Goal: Information Seeking & Learning: Learn about a topic

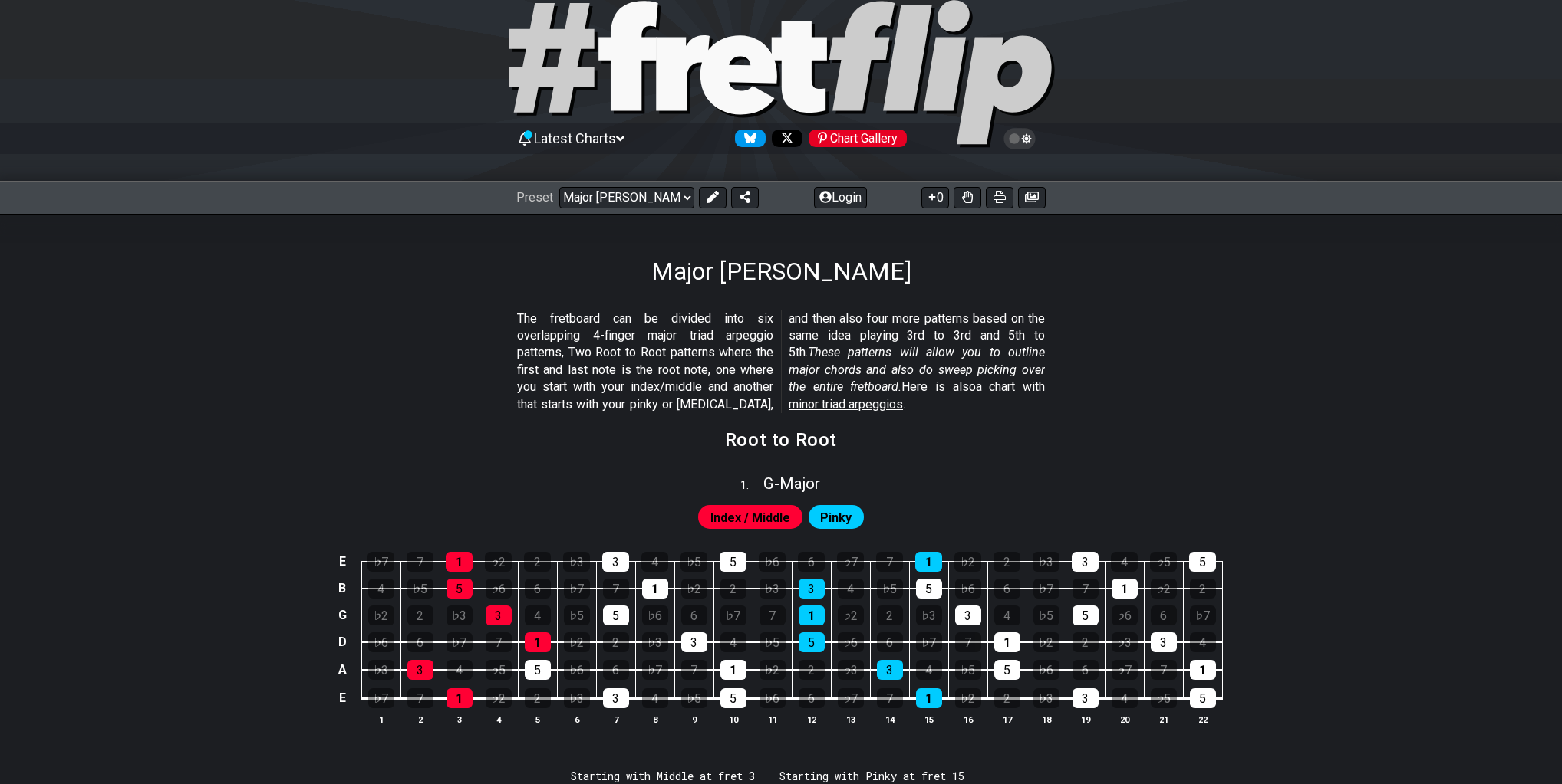
drag, startPoint x: 409, startPoint y: 520, endPoint x: 385, endPoint y: 367, distance: 154.9
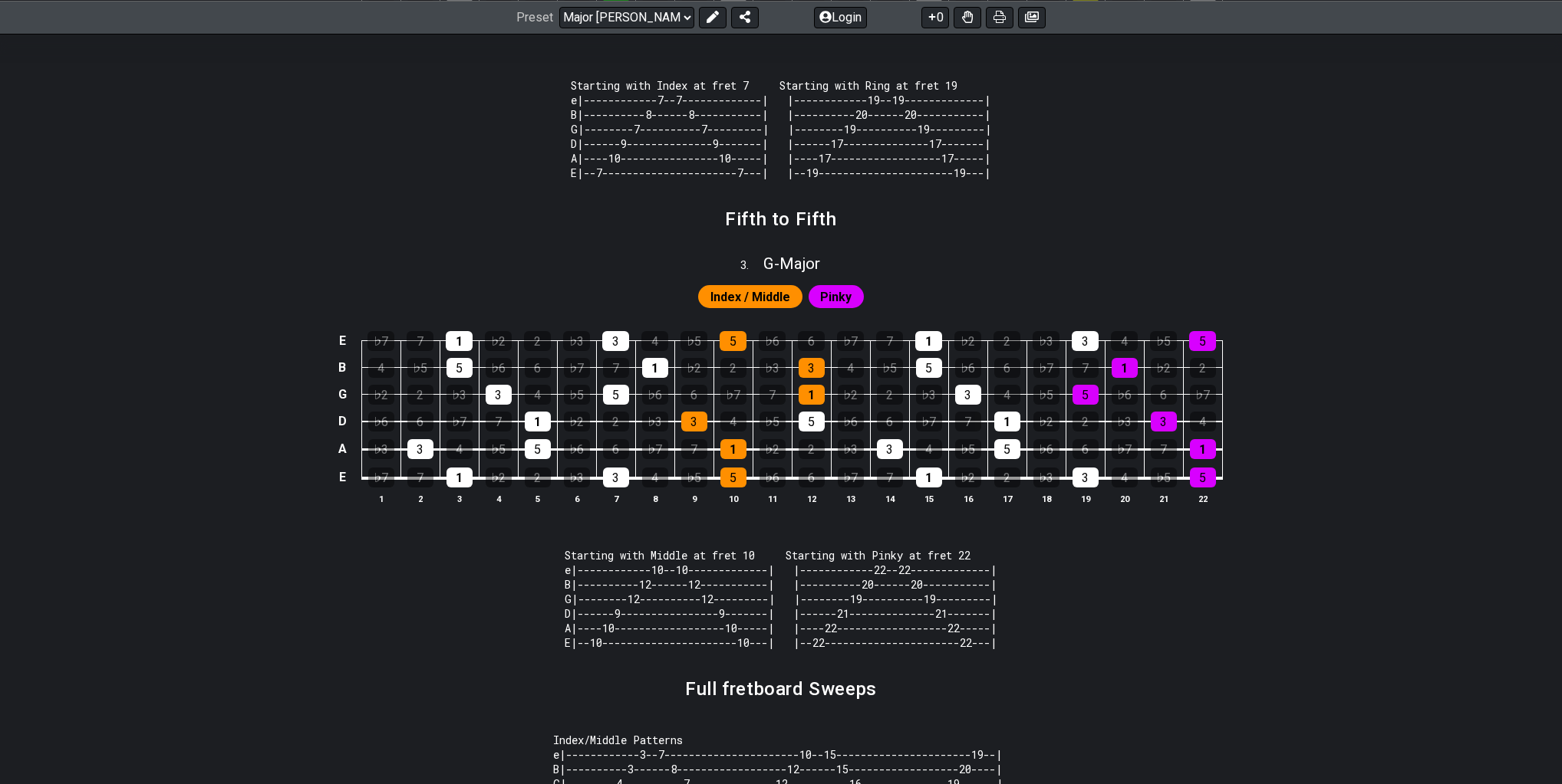
scroll to position [1297, 0]
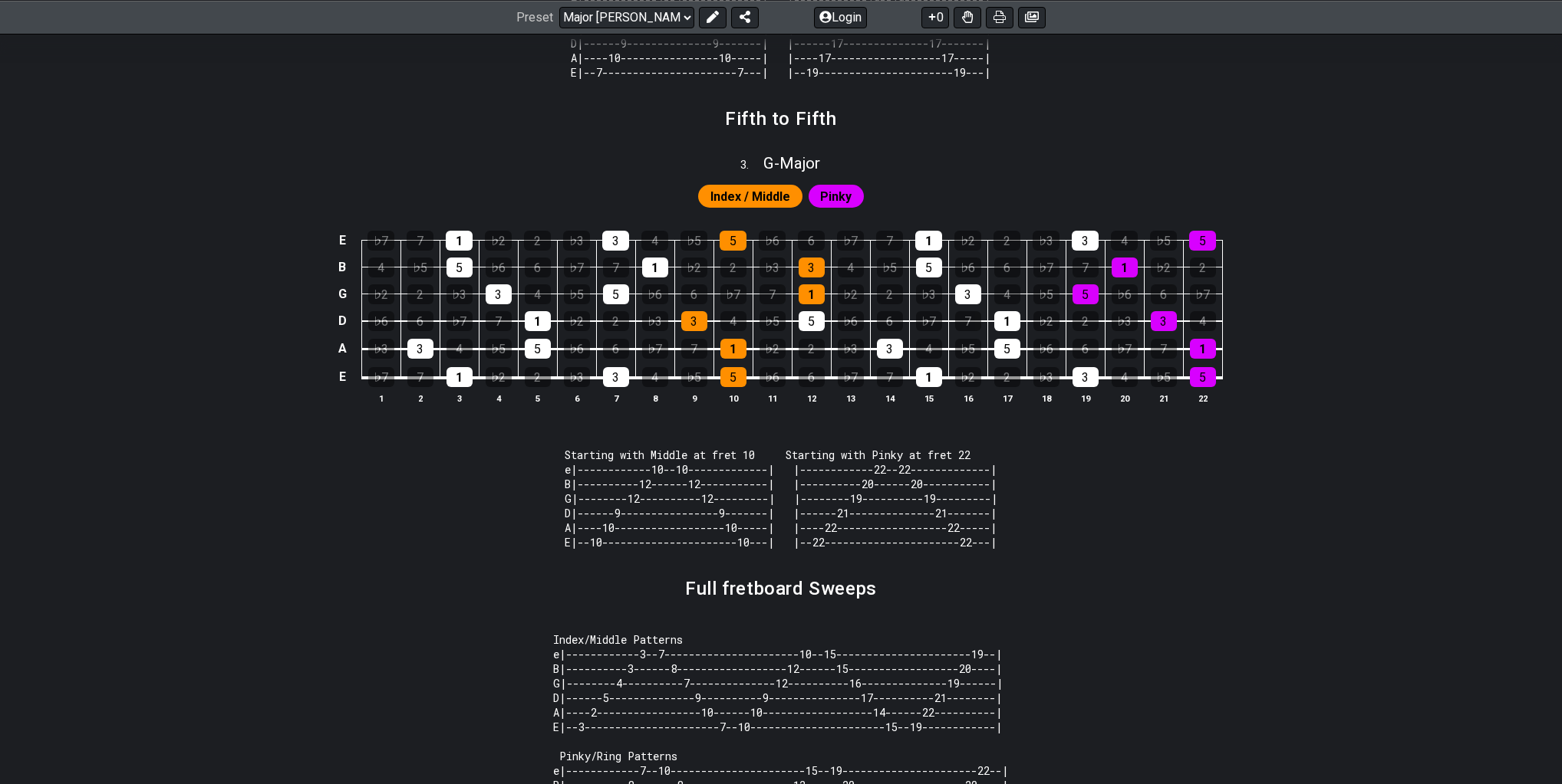
drag, startPoint x: 614, startPoint y: 373, endPoint x: 623, endPoint y: 383, distance: 13.5
drag, startPoint x: 663, startPoint y: 470, endPoint x: 644, endPoint y: 504, distance: 38.9
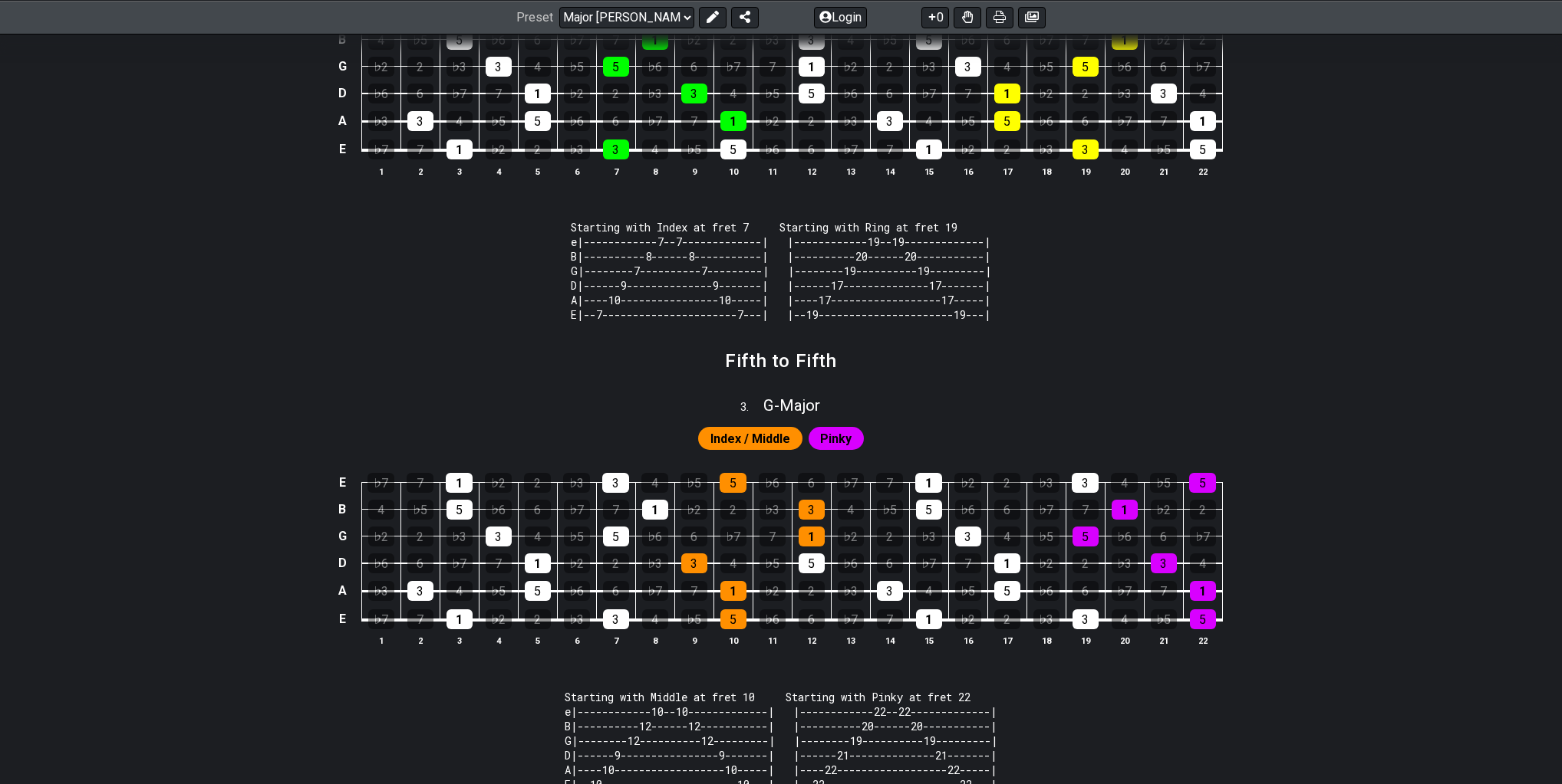
drag, startPoint x: 446, startPoint y: 328, endPoint x: 448, endPoint y: 304, distance: 24.1
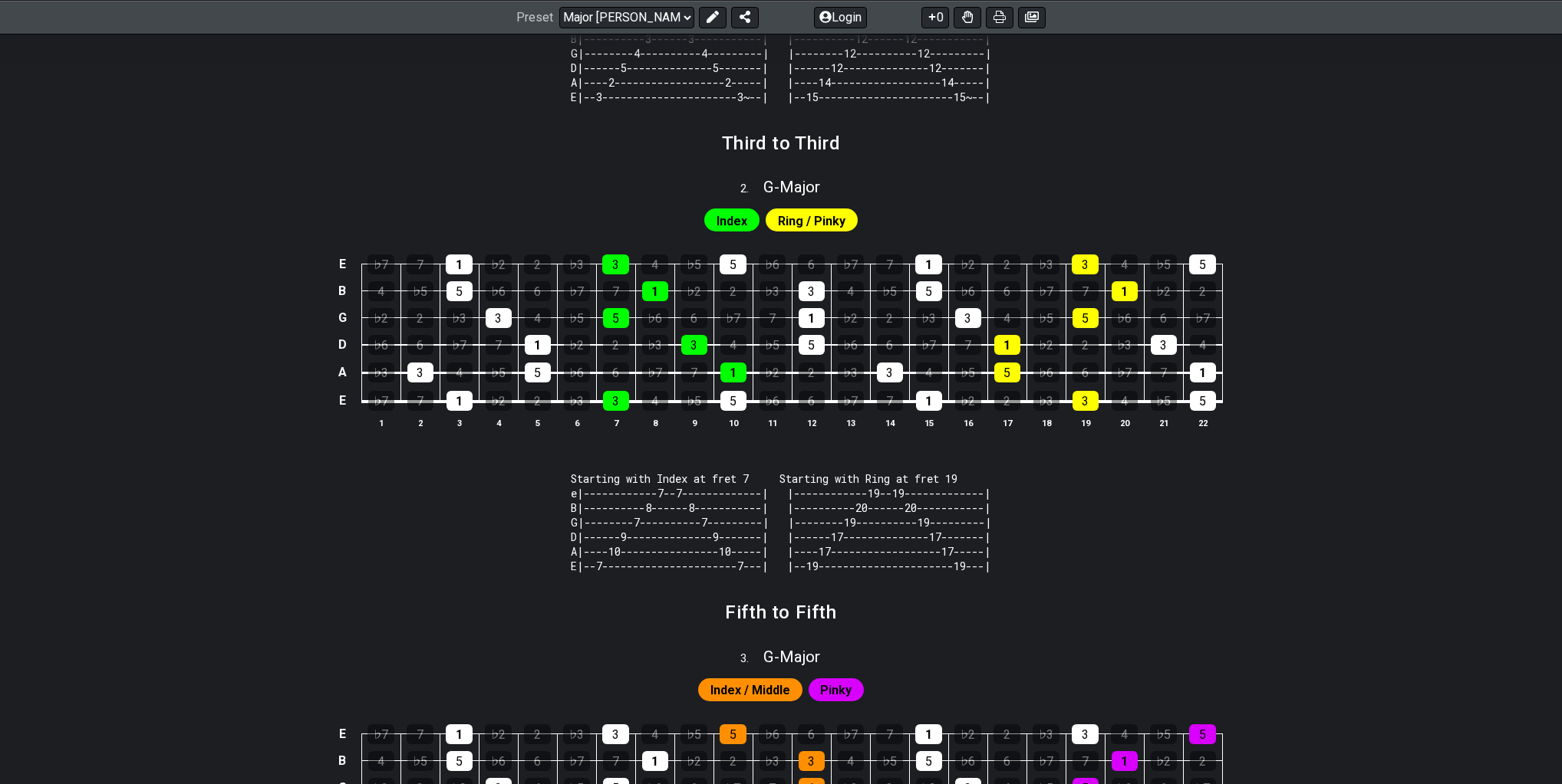
scroll to position [668, 0]
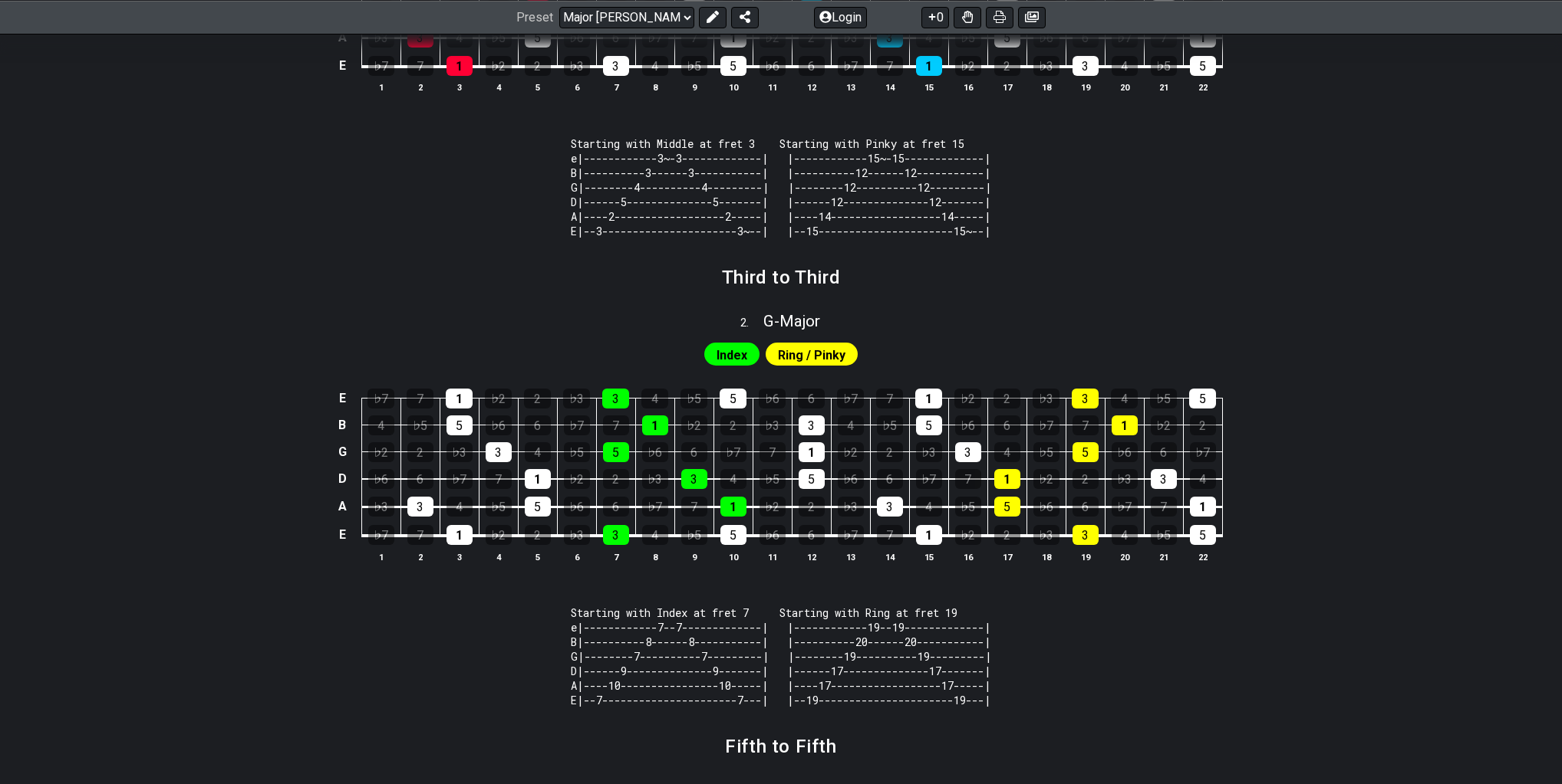
drag, startPoint x: 338, startPoint y: 442, endPoint x: 345, endPoint y: 420, distance: 23.1
drag, startPoint x: 212, startPoint y: 138, endPoint x: 203, endPoint y: 48, distance: 90.4
click at [209, 111] on div "The fretboard can be divided into six overlapping 4-finger major triad arpeggio…" at bounding box center [781, 592] width 1196 height 1878
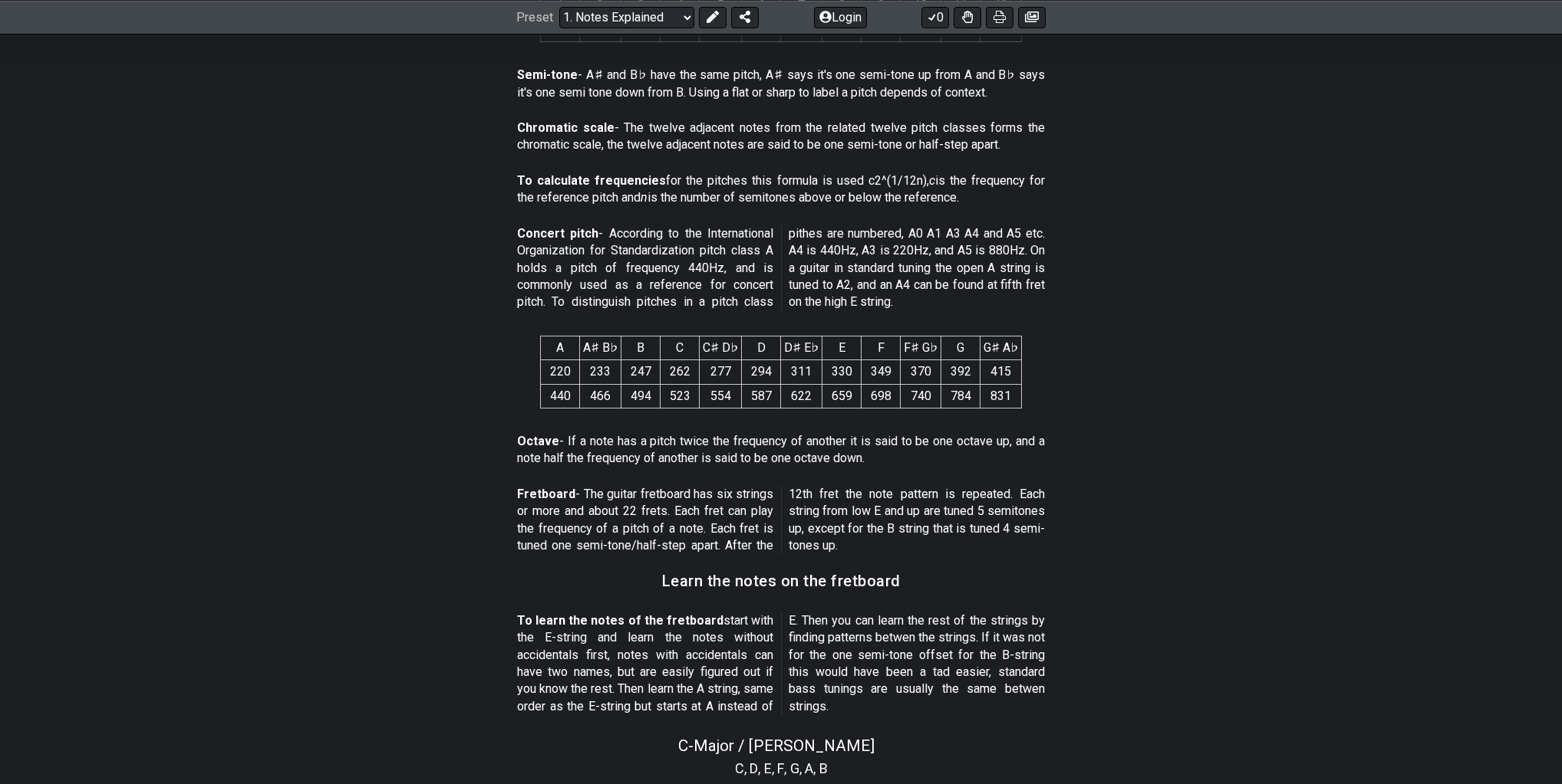
scroll to position [856, 0]
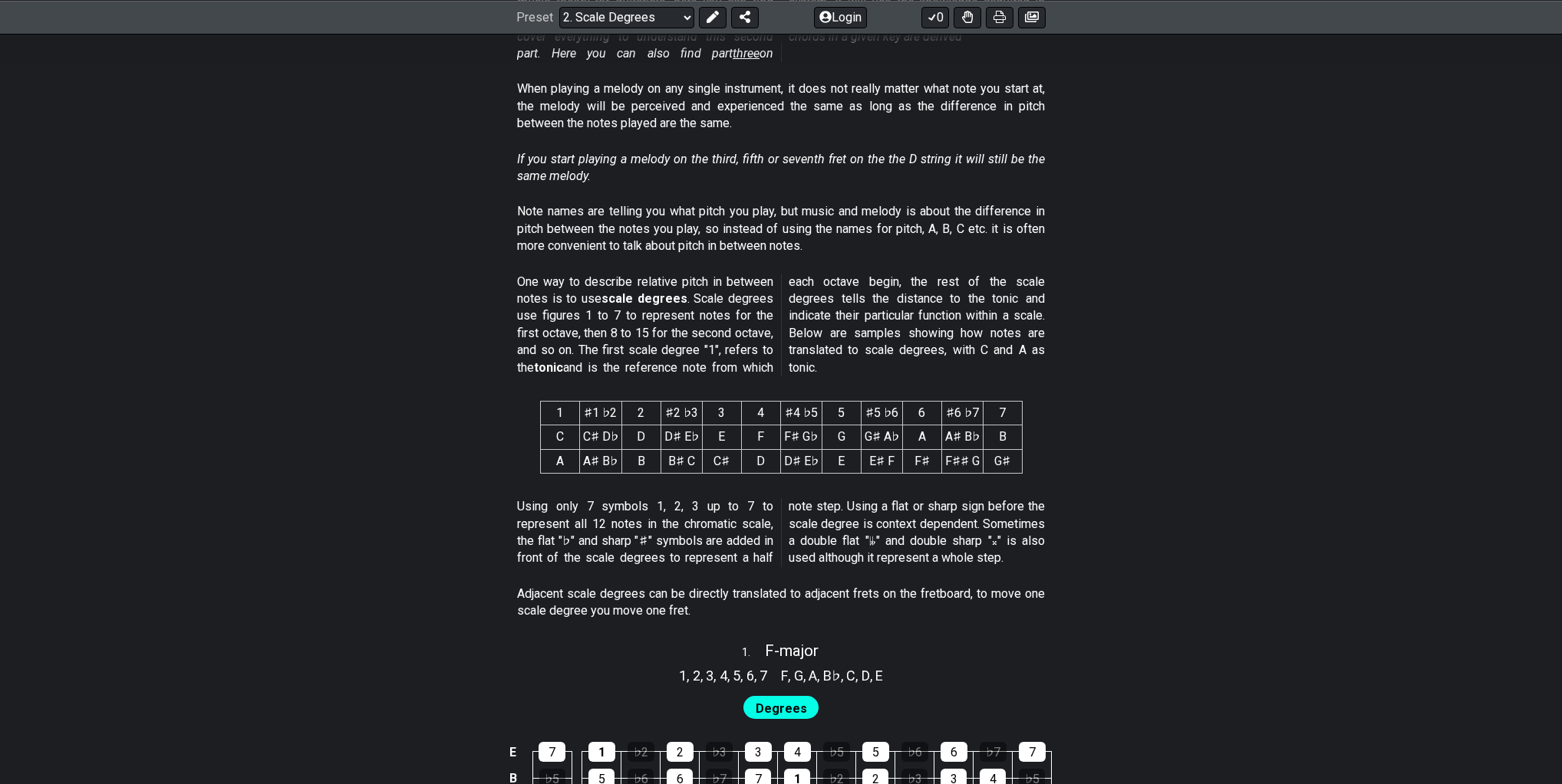
scroll to position [429, 0]
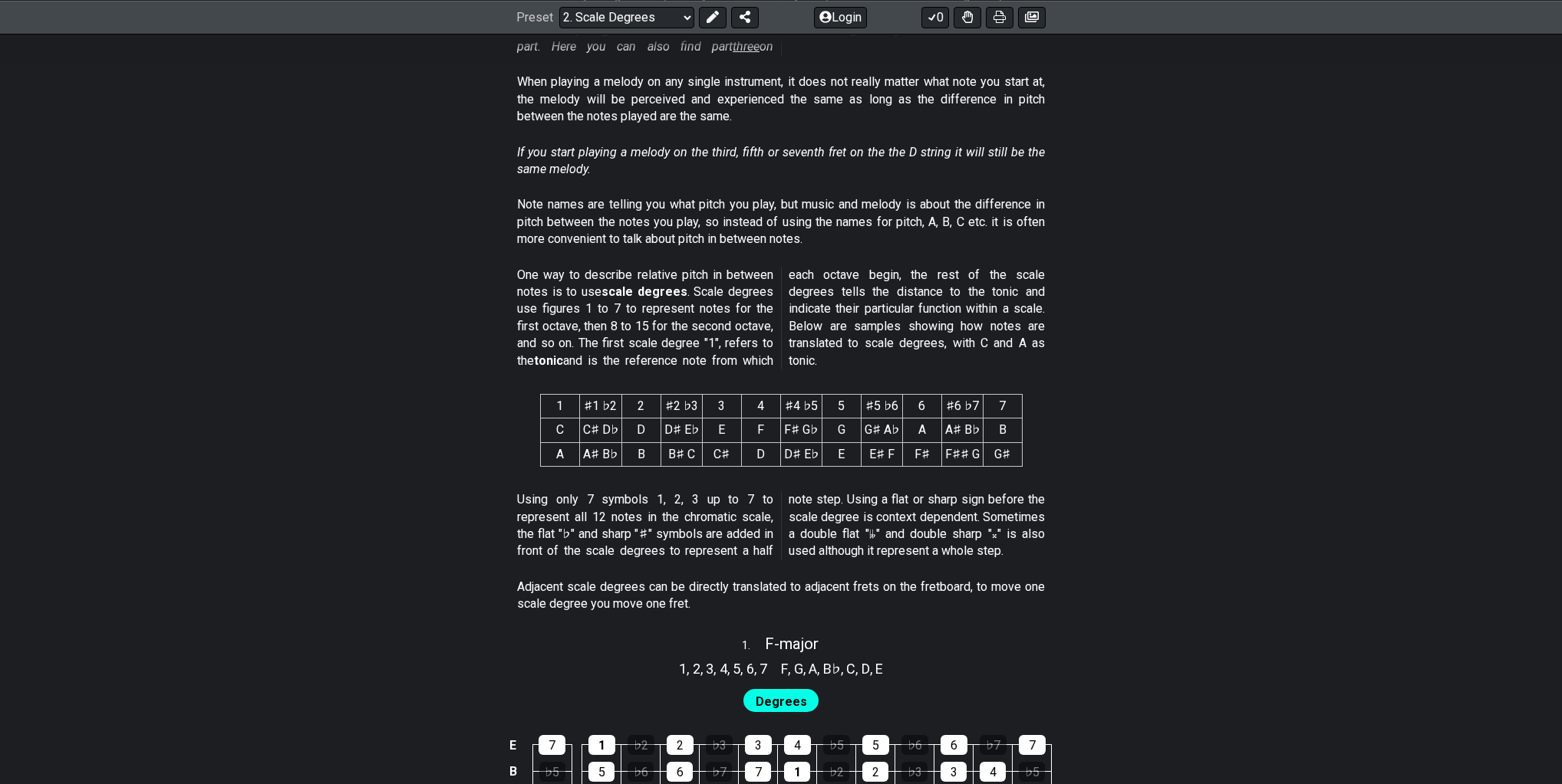
click at [817, 659] on span "," at bounding box center [819, 669] width 6 height 21
click at [777, 691] on span "Degrees" at bounding box center [781, 701] width 51 height 22
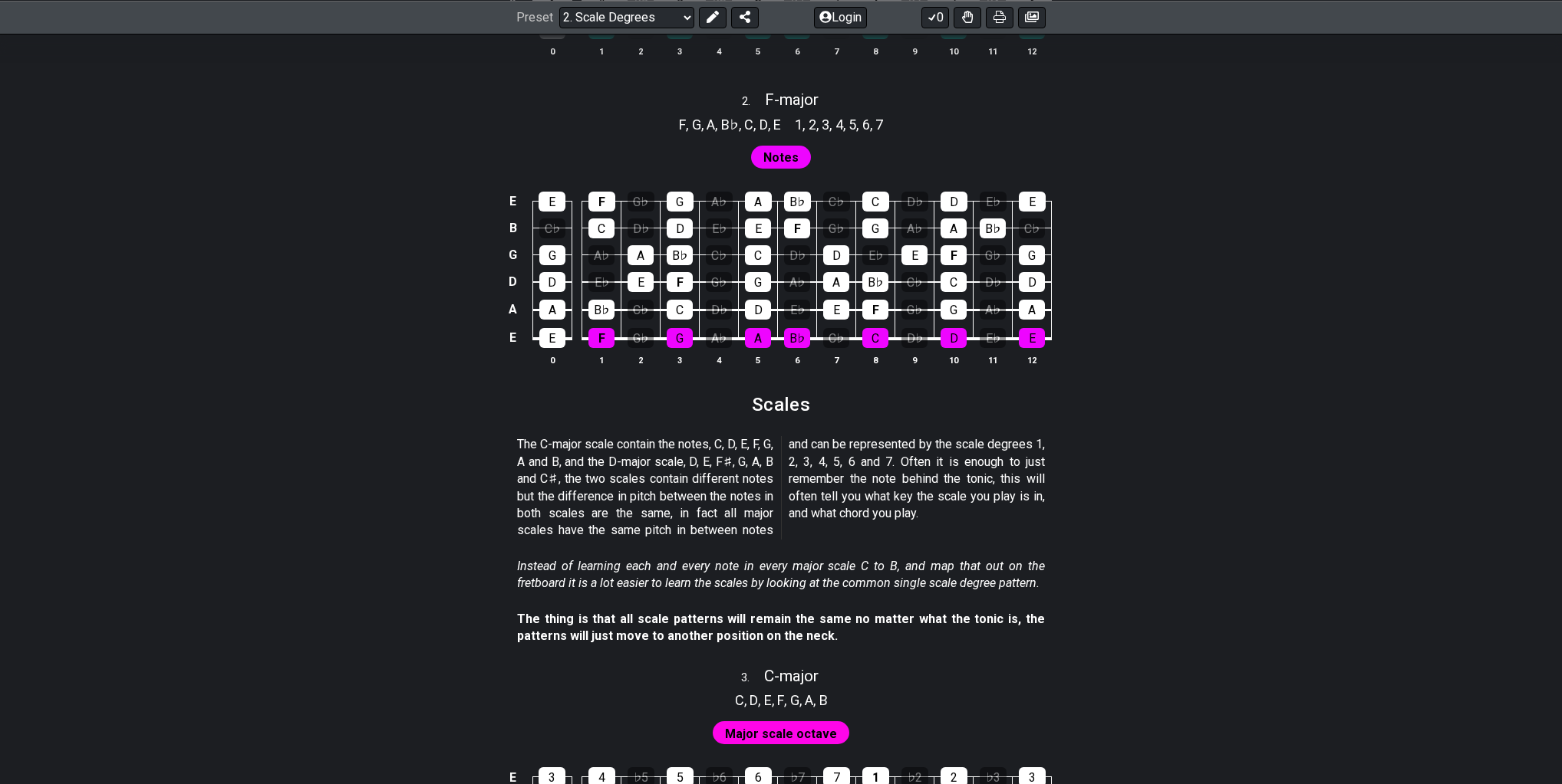
scroll to position [1288, 0]
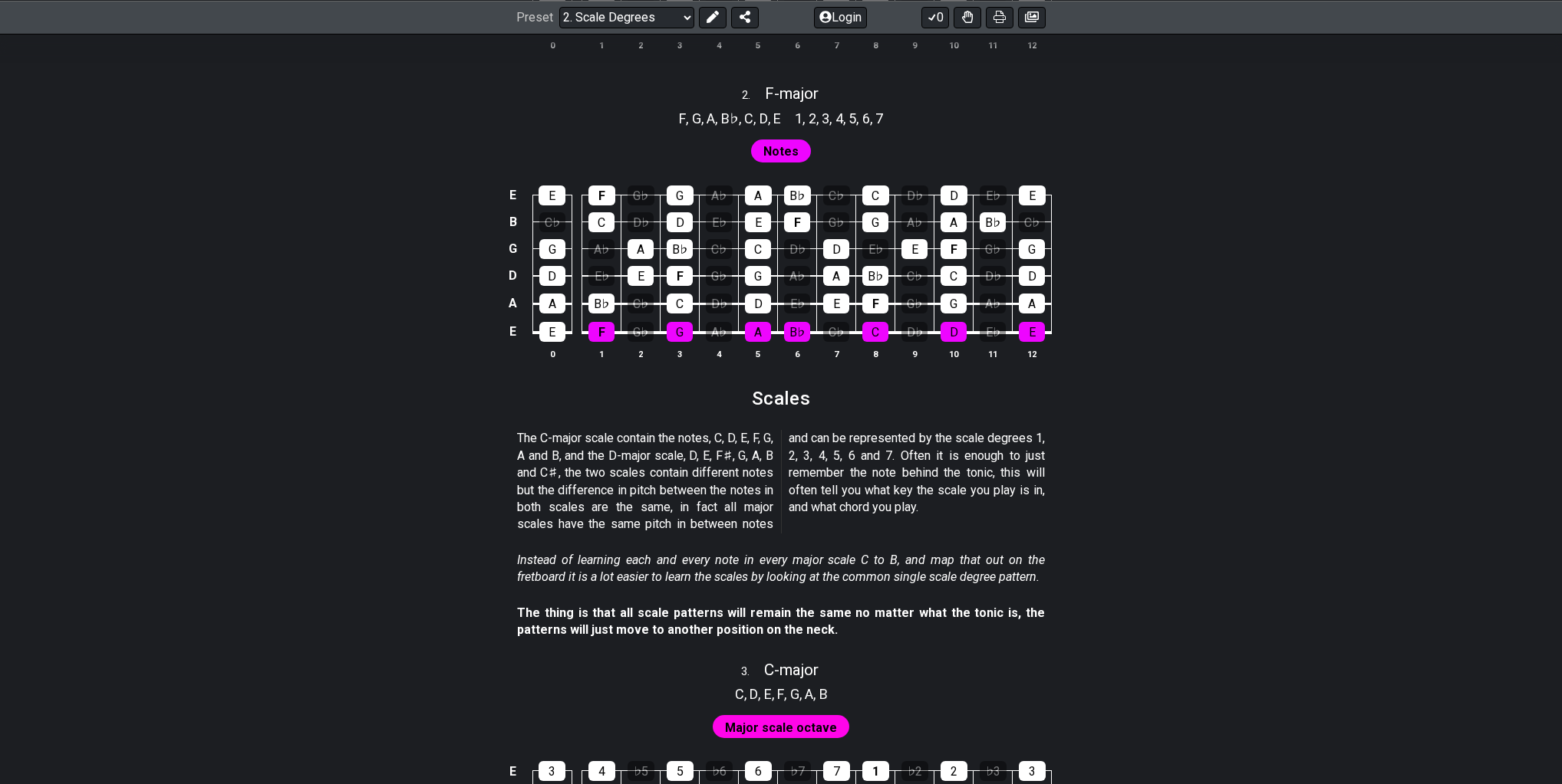
select select "D"
drag, startPoint x: 641, startPoint y: 543, endPoint x: 630, endPoint y: 537, distance: 12.5
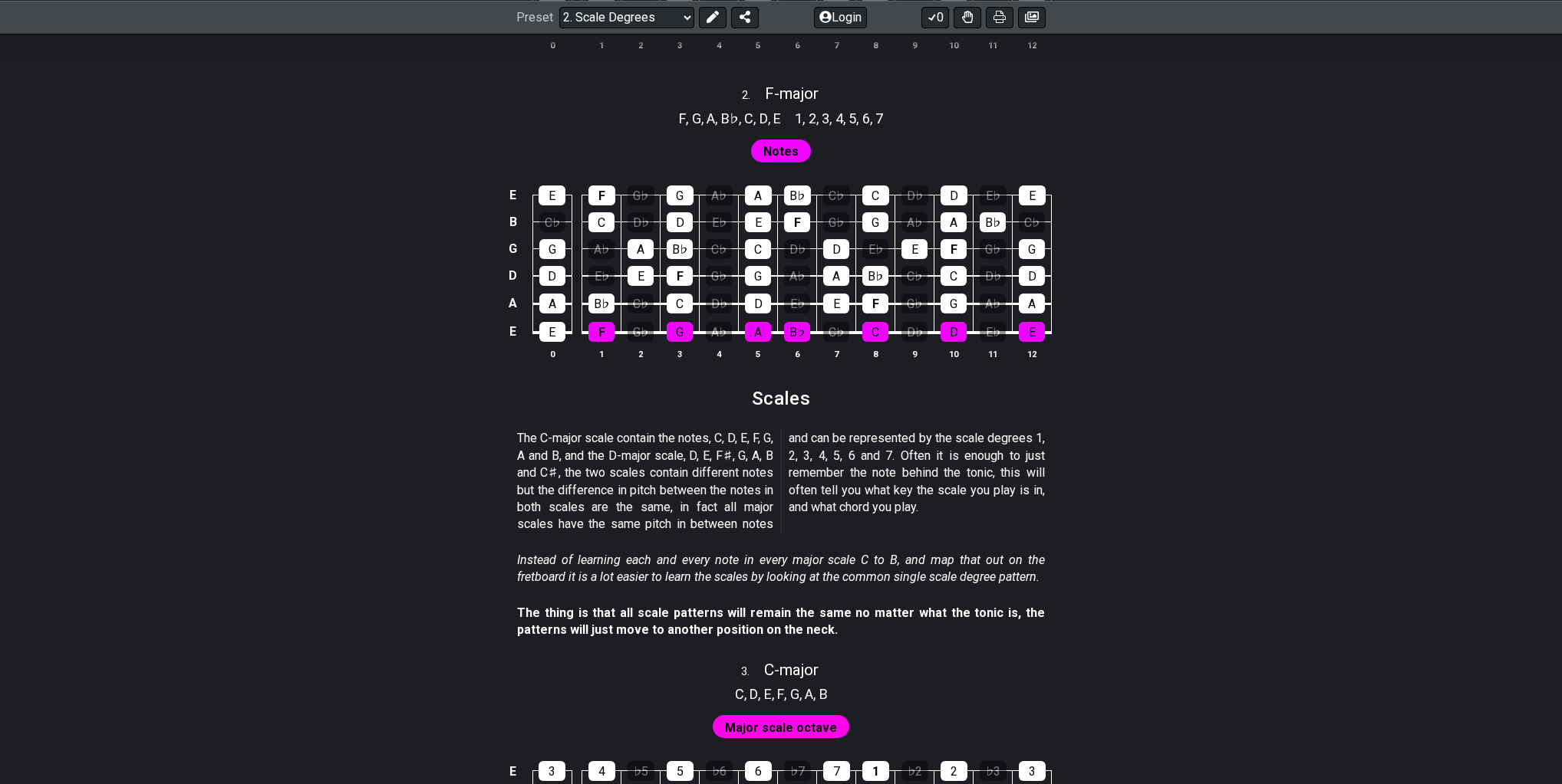
drag, startPoint x: 660, startPoint y: 536, endPoint x: 805, endPoint y: 533, distance: 145.0
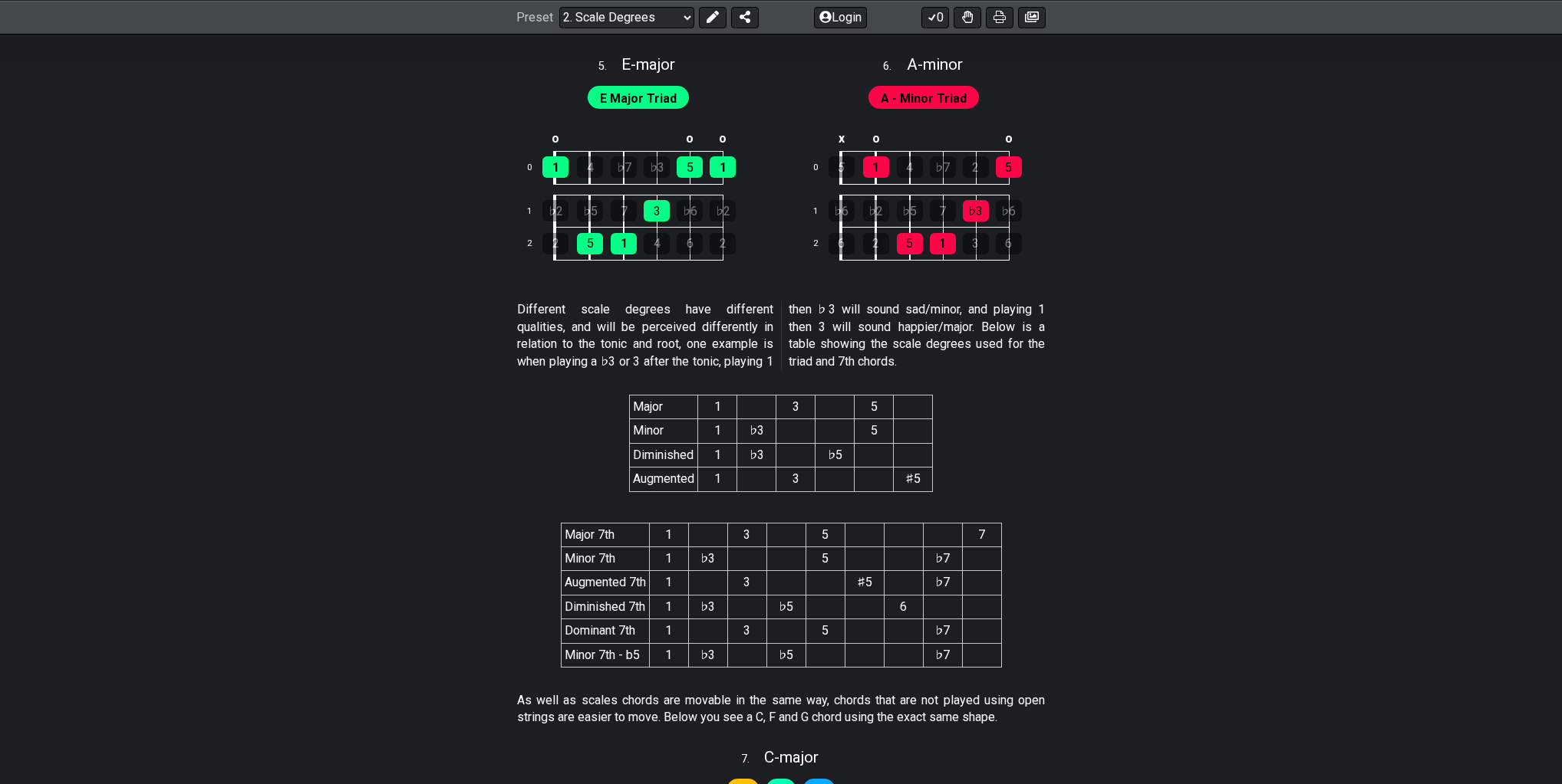
scroll to position [2717, 0]
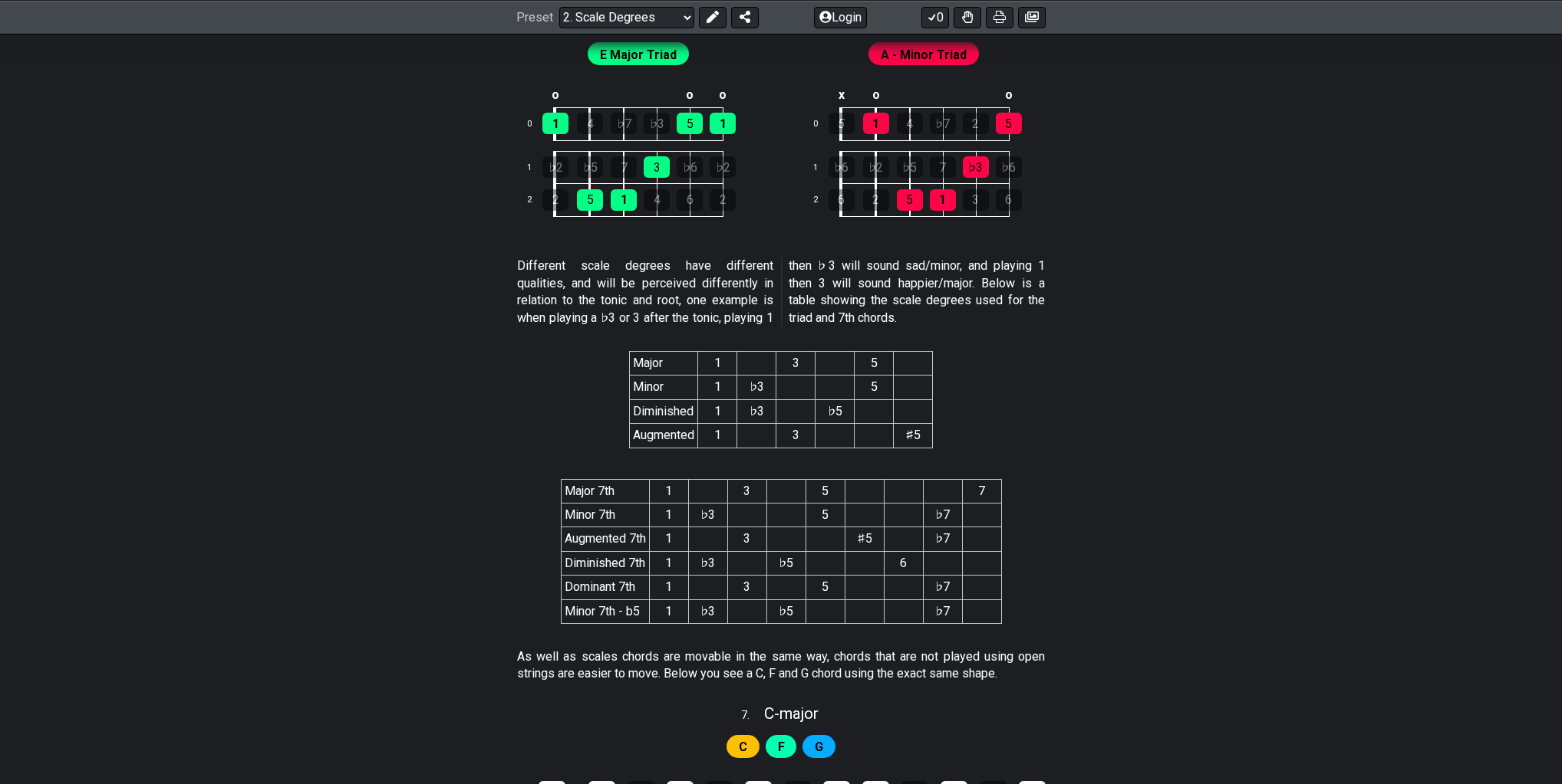
drag, startPoint x: 846, startPoint y: 358, endPoint x: 876, endPoint y: 359, distance: 30.0
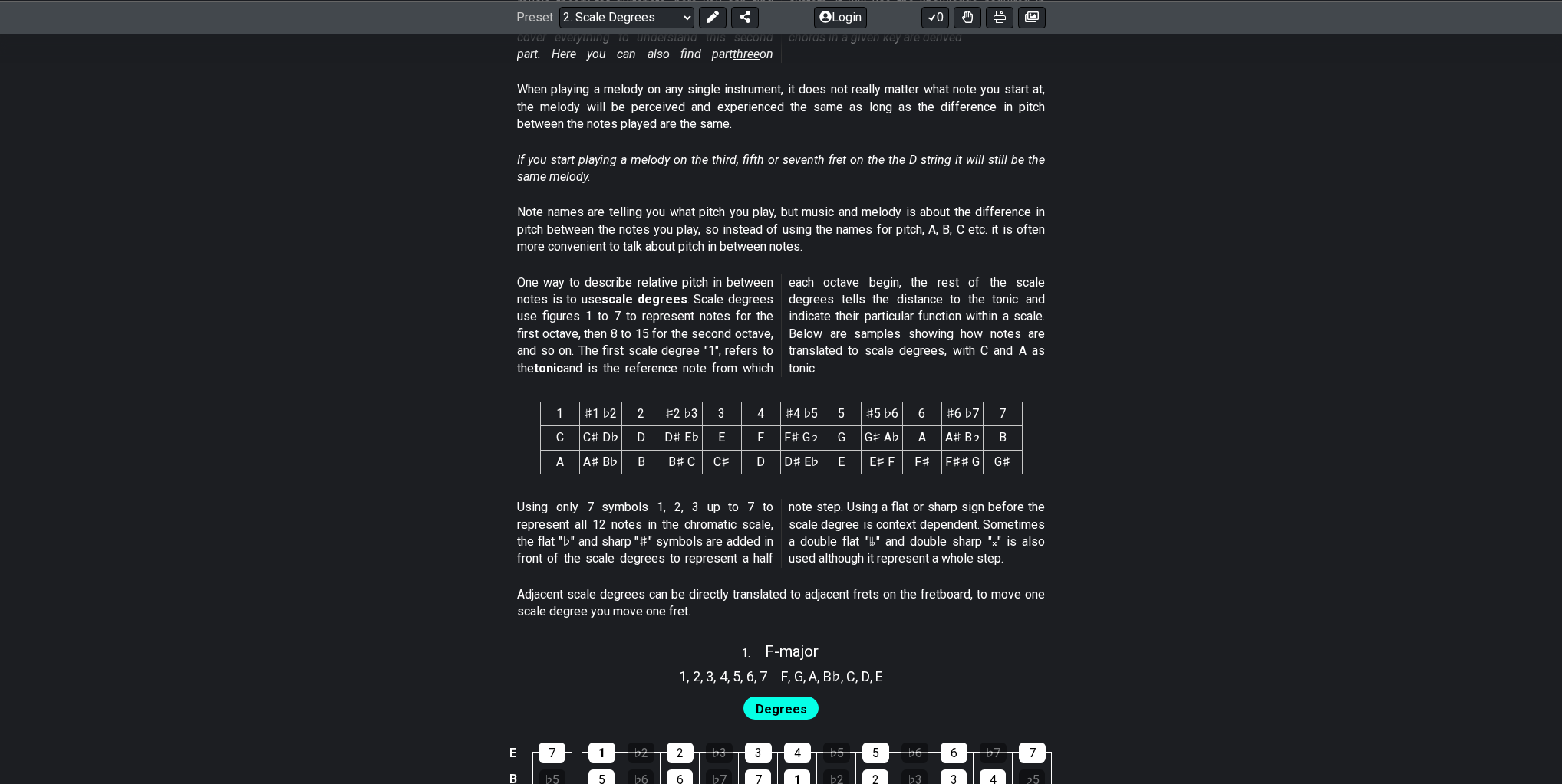
scroll to position [141, 0]
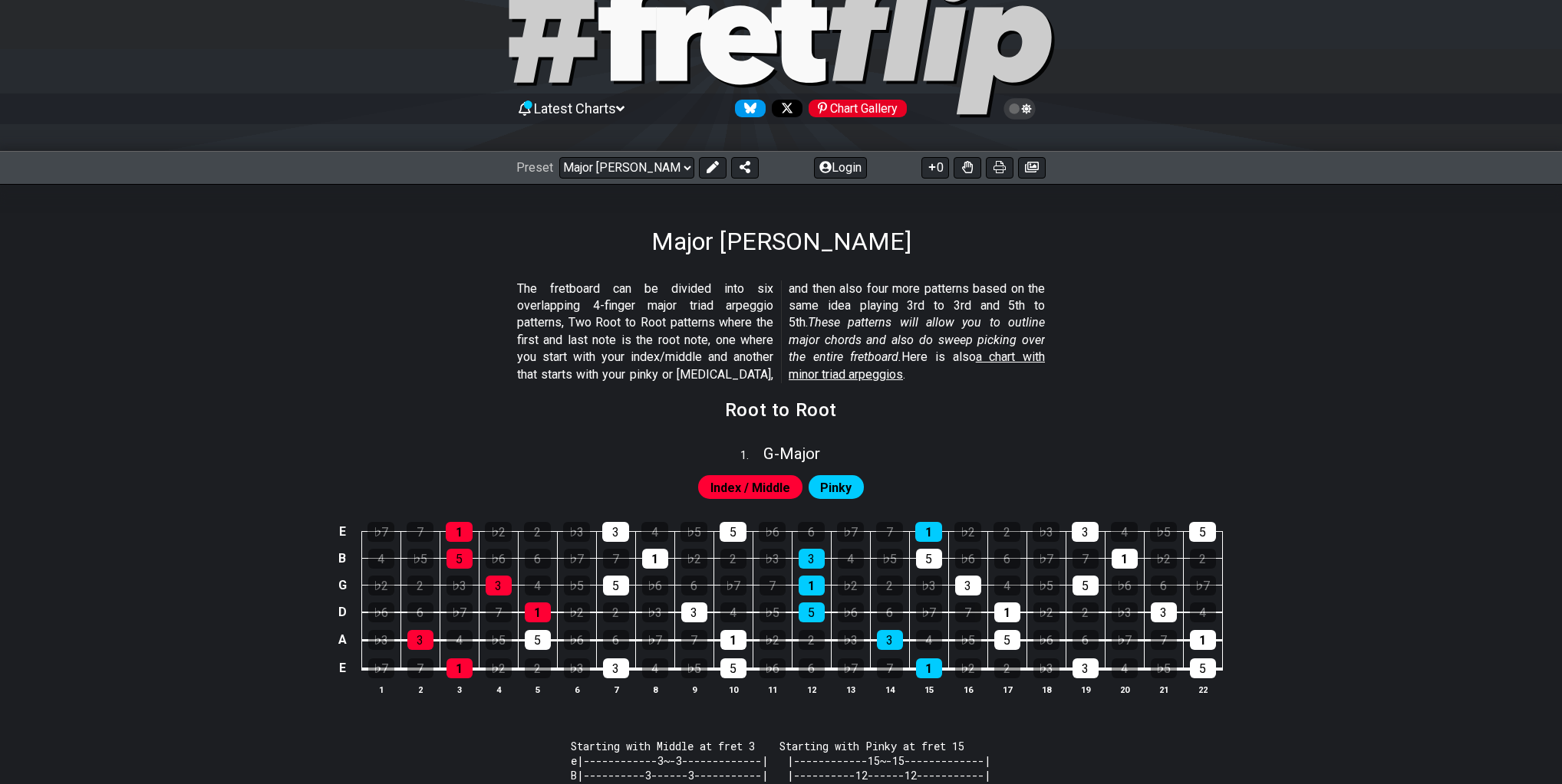
scroll to position [62, 0]
